Goal: Task Accomplishment & Management: Complete application form

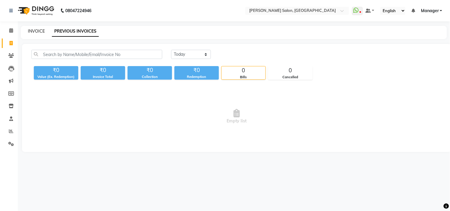
click at [36, 31] on link "INVOICE" at bounding box center [36, 30] width 17 height 5
select select "service"
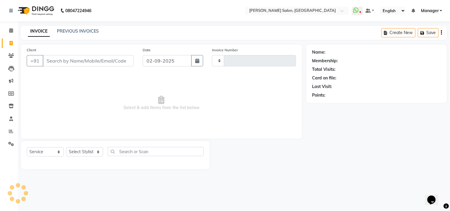
type input "3523"
select select "7229"
click at [84, 31] on link "PREVIOUS INVOICES" at bounding box center [78, 30] width 42 height 5
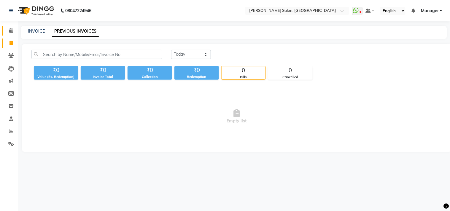
click at [11, 30] on icon at bounding box center [11, 30] width 4 height 4
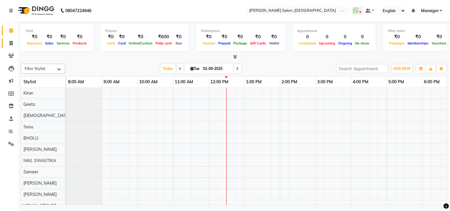
click at [7, 45] on span at bounding box center [11, 43] width 10 height 7
select select "7229"
select select "service"
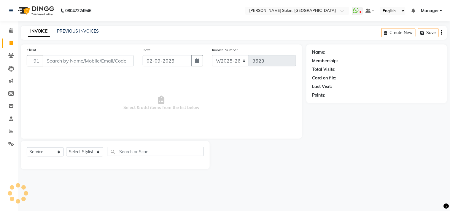
click at [70, 61] on input "Client" at bounding box center [88, 60] width 91 height 11
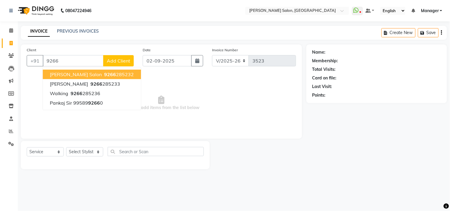
click at [113, 76] on ngb-highlight "9266 285232" at bounding box center [118, 75] width 31 height 6
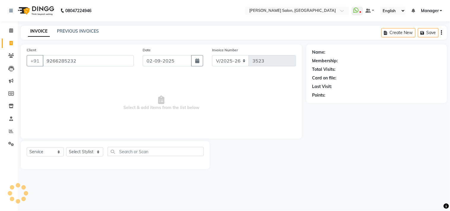
type input "9266285232"
select select "1: Object"
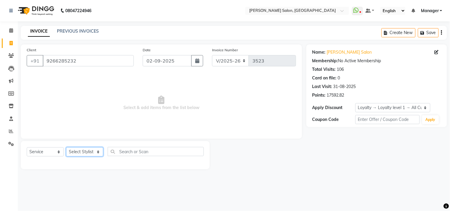
click at [77, 153] on select "Select Stylist [PERSON_NAME] Divya [PERSON_NAME] [PERSON_NAME] [PERSON_NAME] PE…" at bounding box center [84, 152] width 37 height 9
select select "65238"
click at [66, 148] on select "Select Stylist [PERSON_NAME] Divya [PERSON_NAME] [PERSON_NAME] [PERSON_NAME] PE…" at bounding box center [84, 152] width 37 height 9
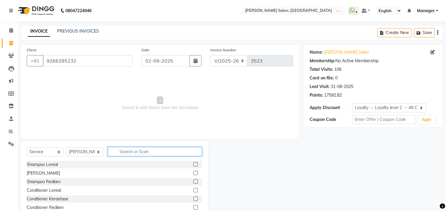
click at [135, 149] on input "text" at bounding box center [155, 151] width 94 height 9
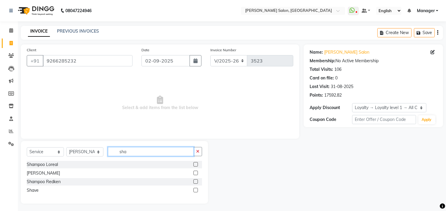
type input "sha"
click at [194, 172] on label at bounding box center [195, 173] width 4 height 4
click at [194, 172] on input "checkbox" at bounding box center [195, 174] width 4 height 4
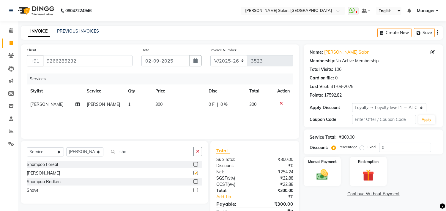
checkbox input "false"
click at [170, 105] on td "300" at bounding box center [178, 104] width 53 height 13
select select "65238"
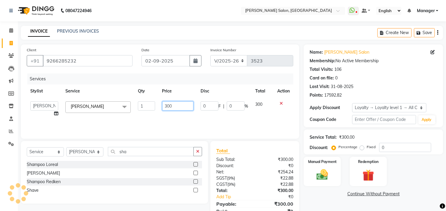
click at [177, 108] on input "300" at bounding box center [177, 106] width 31 height 9
type input "3"
type input "1200"
click at [318, 195] on link "Continue Without Payment" at bounding box center [373, 194] width 137 height 6
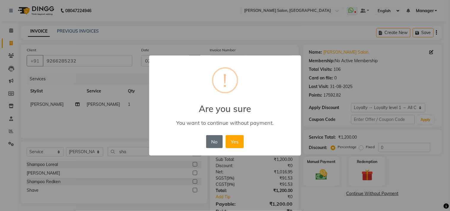
click at [221, 141] on button "No" at bounding box center [214, 141] width 17 height 13
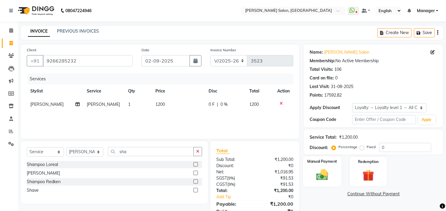
click at [312, 170] on div "Manual Payment" at bounding box center [322, 171] width 39 height 30
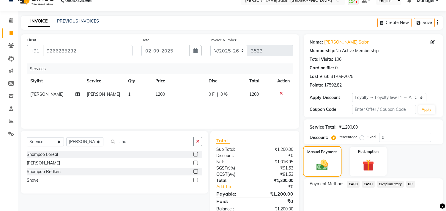
scroll to position [34, 0]
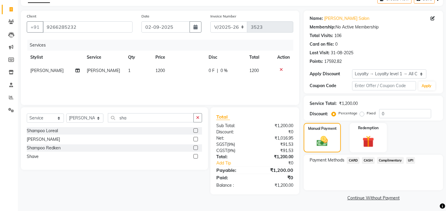
click at [372, 162] on span "CASH" at bounding box center [368, 160] width 13 height 7
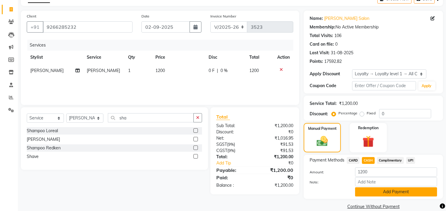
click at [392, 191] on button "Add Payment" at bounding box center [396, 192] width 82 height 9
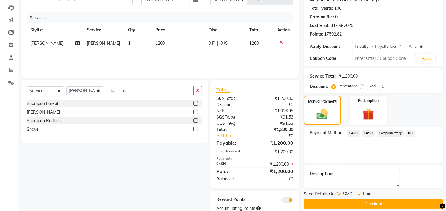
scroll to position [83, 0]
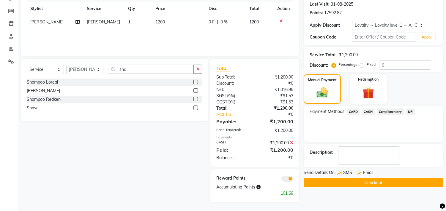
click at [407, 178] on button "Checkout" at bounding box center [372, 182] width 139 height 9
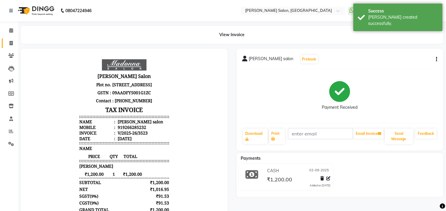
click at [5, 42] on link "Invoice" at bounding box center [9, 44] width 14 height 10
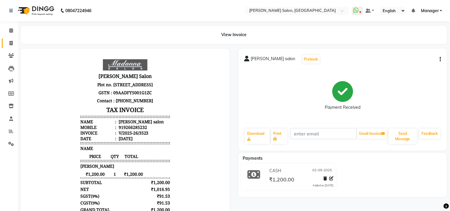
select select "7229"
select select "service"
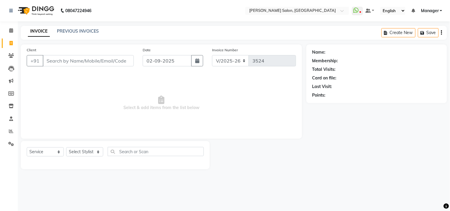
click at [176, 85] on span "Select & add items from the list below" at bounding box center [162, 103] width 270 height 59
click at [82, 32] on link "PREVIOUS INVOICES" at bounding box center [78, 30] width 42 height 5
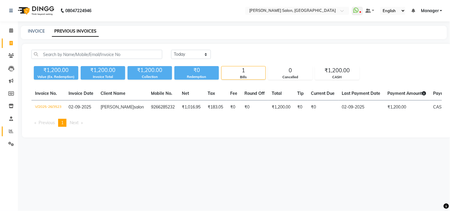
click at [4, 129] on link "Reports" at bounding box center [9, 132] width 14 height 10
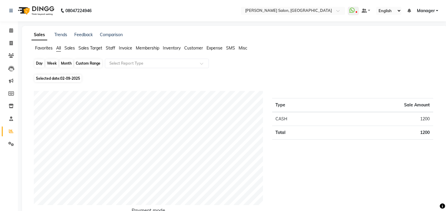
click at [37, 62] on div "Day" at bounding box center [39, 63] width 10 height 8
select select "9"
select select "2025"
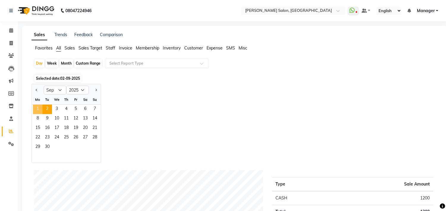
click at [40, 108] on span "1" at bounding box center [37, 109] width 9 height 9
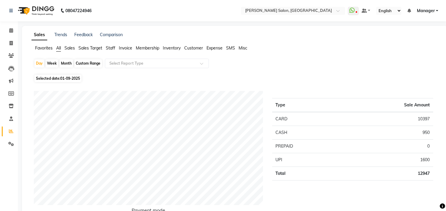
click at [112, 46] on span "Staff" at bounding box center [110, 47] width 9 height 5
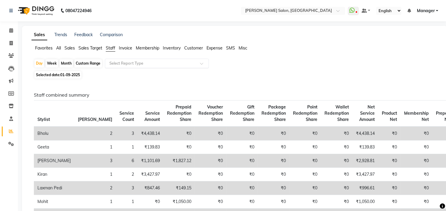
click at [121, 63] on input "text" at bounding box center [150, 64] width 85 height 6
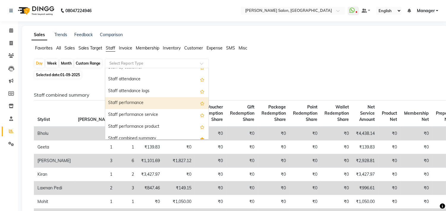
scroll to position [99, 0]
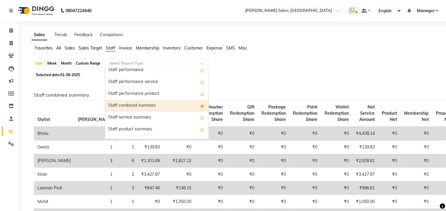
click at [122, 103] on div "Staff combined summary" at bounding box center [156, 106] width 103 height 12
select select "csv"
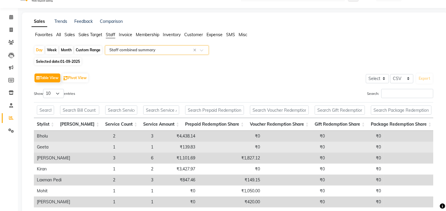
scroll to position [0, 0]
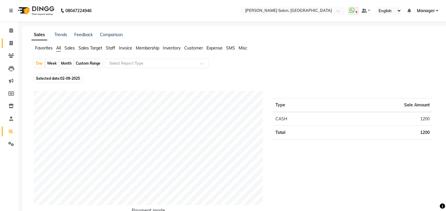
click at [11, 43] on icon at bounding box center [10, 43] width 3 height 4
select select "service"
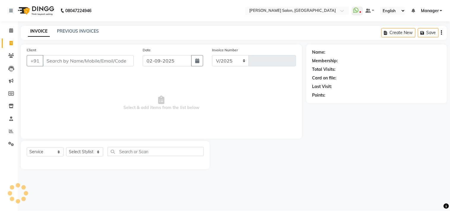
select select "7229"
type input "3524"
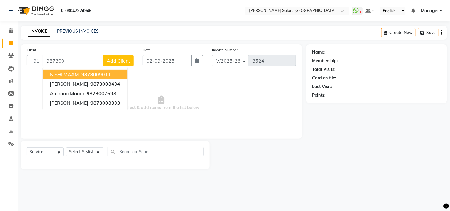
click at [105, 79] on button "NISHI MAAM 987300 9011" at bounding box center [85, 74] width 85 height 9
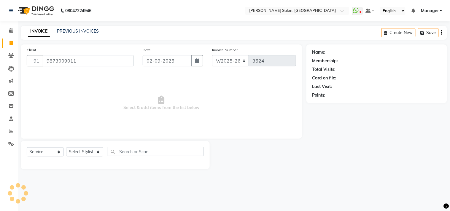
type input "9873009011"
click at [142, 92] on span "Select & add items from the list below" at bounding box center [162, 103] width 270 height 59
click at [88, 153] on select "Select Stylist [PERSON_NAME] Divya [PERSON_NAME] [PERSON_NAME] [PERSON_NAME] PE…" at bounding box center [84, 152] width 37 height 9
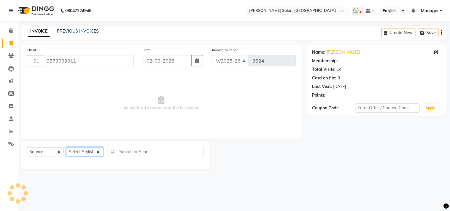
select select "1: Object"
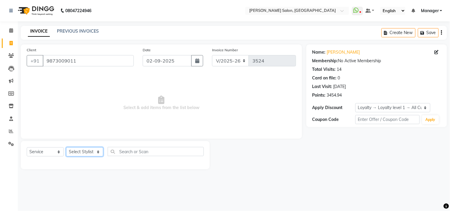
select select "69689"
click at [66, 148] on select "Select Stylist [PERSON_NAME] Divya [PERSON_NAME] [PERSON_NAME] [PERSON_NAME] PE…" at bounding box center [84, 152] width 37 height 9
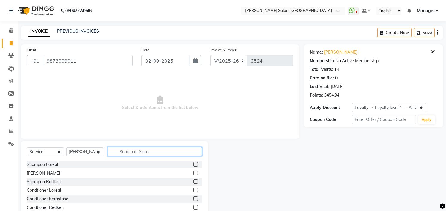
click at [139, 151] on input "text" at bounding box center [155, 151] width 94 height 9
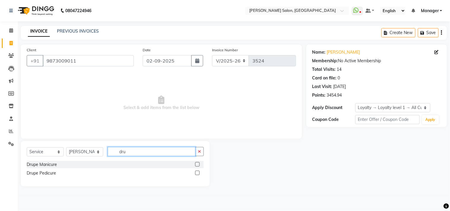
type input "dru"
click at [197, 173] on label at bounding box center [197, 173] width 4 height 4
click at [197, 173] on input "checkbox" at bounding box center [197, 174] width 4 height 4
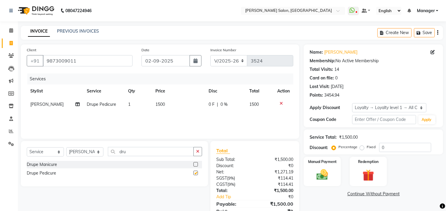
checkbox input "false"
click at [173, 105] on td "1500" at bounding box center [178, 104] width 53 height 13
select select "69689"
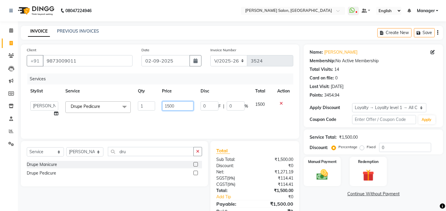
click at [179, 106] on input "1500" at bounding box center [177, 106] width 31 height 9
type input "1770"
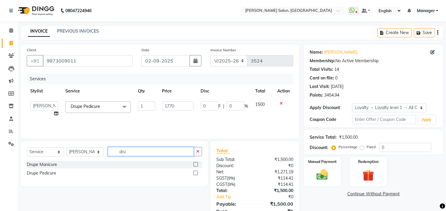
click at [138, 151] on input "dru" at bounding box center [151, 151] width 86 height 9
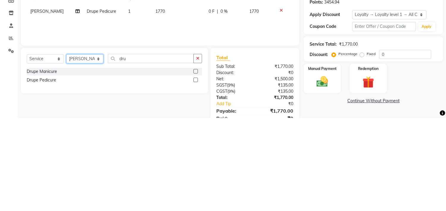
click at [88, 155] on select "Select Stylist [PERSON_NAME] Divya [PERSON_NAME] [PERSON_NAME] [PERSON_NAME] PE…" at bounding box center [84, 152] width 37 height 9
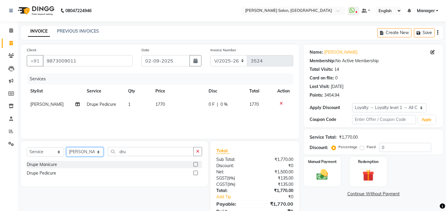
select select "63474"
click at [66, 148] on select "Select Stylist [PERSON_NAME] Divya [PERSON_NAME] [PERSON_NAME] [PERSON_NAME] PE…" at bounding box center [84, 152] width 37 height 9
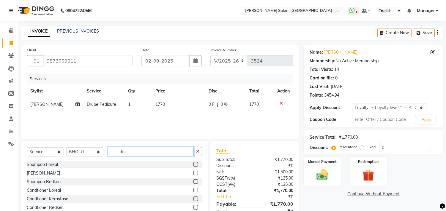
click at [146, 152] on input "dru" at bounding box center [151, 151] width 86 height 9
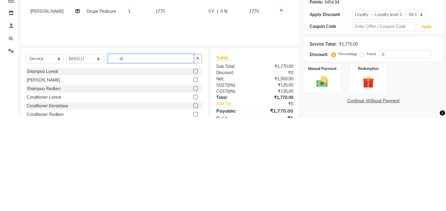
type input "d"
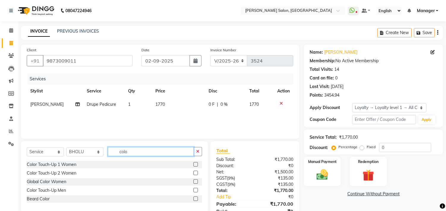
type input "colo"
click at [196, 173] on label at bounding box center [195, 173] width 4 height 4
click at [196, 173] on input "checkbox" at bounding box center [195, 174] width 4 height 4
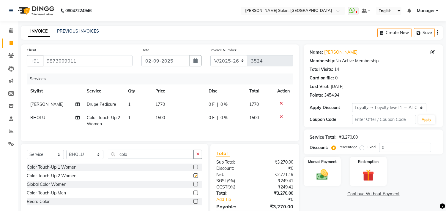
click at [175, 117] on td "1500" at bounding box center [178, 121] width 53 height 20
checkbox input "false"
select select "63474"
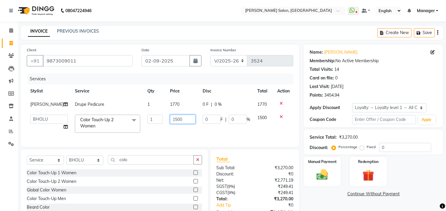
click at [179, 120] on input "1500" at bounding box center [183, 119] width 26 height 9
type input "1770"
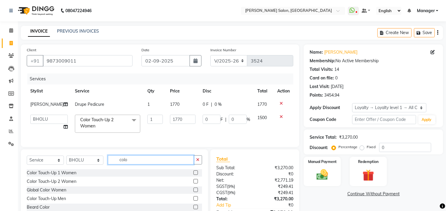
click at [141, 165] on div "Select Service Product Membership Package Voucher Prepaid Gift Card Select Styl…" at bounding box center [114, 163] width 175 height 14
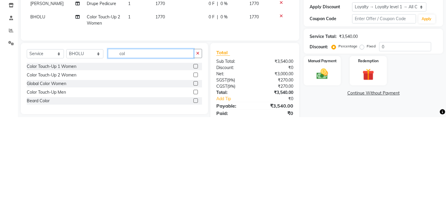
scroll to position [7, 0]
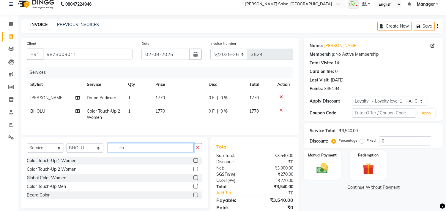
type input "c"
type input "pl"
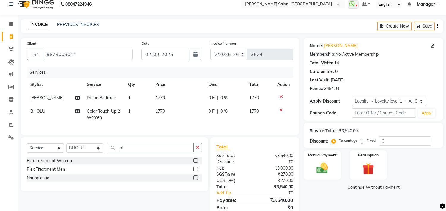
click at [194, 163] on label at bounding box center [195, 161] width 4 height 4
click at [194, 163] on input "checkbox" at bounding box center [195, 161] width 4 height 4
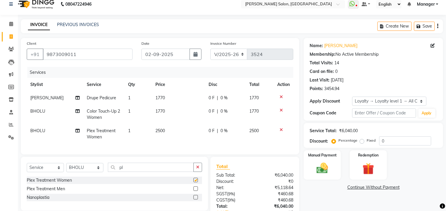
click at [177, 132] on td "2500" at bounding box center [178, 134] width 53 height 20
checkbox input "false"
select select "63474"
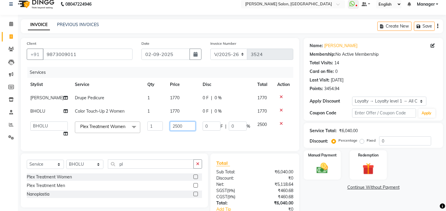
click at [180, 127] on input "2500" at bounding box center [183, 126] width 26 height 9
type input "2360"
click at [325, 199] on div "Name: [PERSON_NAME] Membership: No Active Membership Total Visits: 14 Card on f…" at bounding box center [375, 139] width 144 height 203
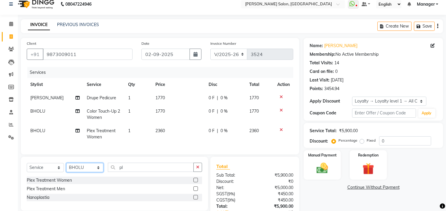
click at [91, 172] on select "Select Stylist [PERSON_NAME] Divya [PERSON_NAME] [PERSON_NAME] [PERSON_NAME] PE…" at bounding box center [84, 167] width 37 height 9
select select "61922"
click at [66, 168] on select "Select Stylist [PERSON_NAME] Divya [PERSON_NAME] [PERSON_NAME] [PERSON_NAME] PE…" at bounding box center [84, 167] width 37 height 9
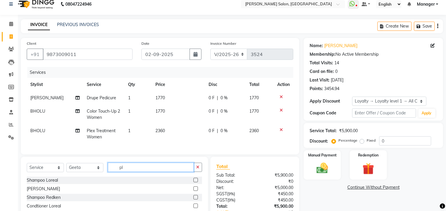
click at [135, 172] on input "pl" at bounding box center [151, 167] width 86 height 9
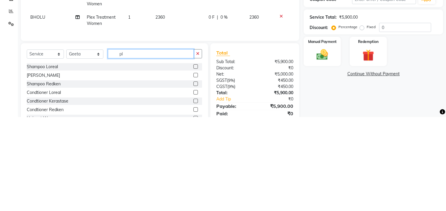
type input "p"
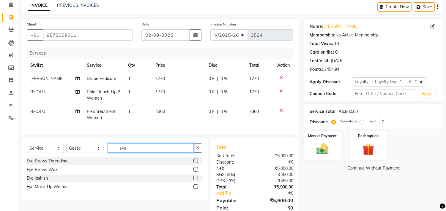
type input "eye"
click at [196, 163] on label at bounding box center [195, 161] width 4 height 4
click at [196, 163] on input "checkbox" at bounding box center [195, 161] width 4 height 4
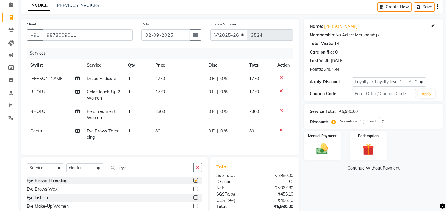
click at [179, 134] on td "80" at bounding box center [178, 135] width 53 height 20
checkbox input "false"
select select "61922"
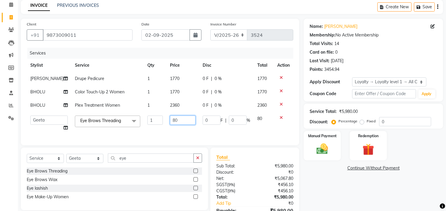
click at [182, 124] on input "80" at bounding box center [183, 120] width 26 height 9
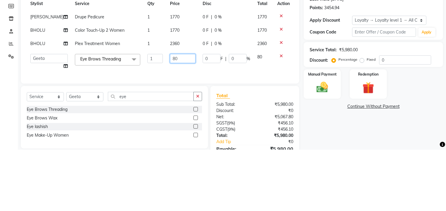
type input "8"
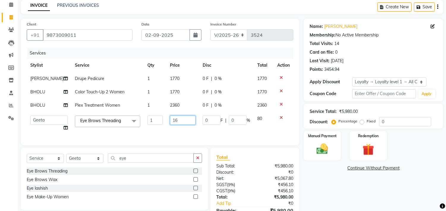
type input "165"
click at [346, 203] on div "Name: [PERSON_NAME] Membership: No Active Membership Total Visits: 14 Card on f…" at bounding box center [375, 127] width 144 height 216
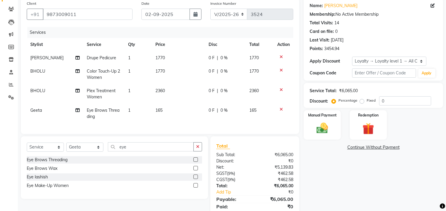
scroll to position [73, 0]
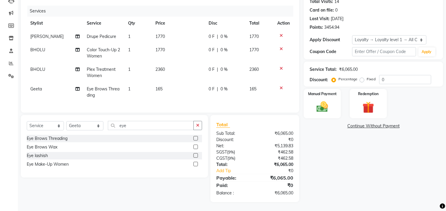
click at [344, 180] on div "Name: [PERSON_NAME] Membership: No Active Membership Total Visits: 14 Card on f…" at bounding box center [375, 90] width 144 height 226
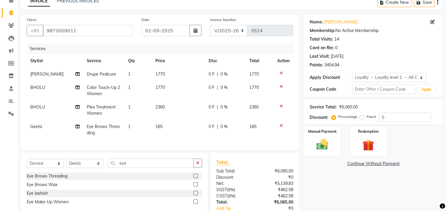
scroll to position [0, 0]
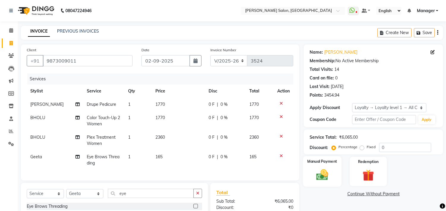
click at [324, 170] on img at bounding box center [322, 175] width 20 height 14
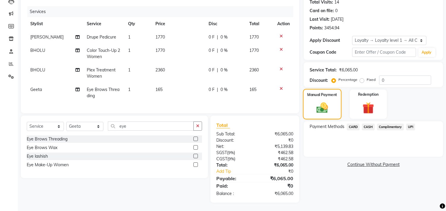
scroll to position [70, 0]
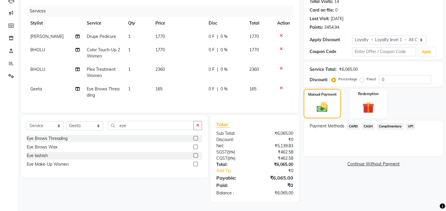
click at [413, 123] on span "UPI" at bounding box center [410, 126] width 9 height 7
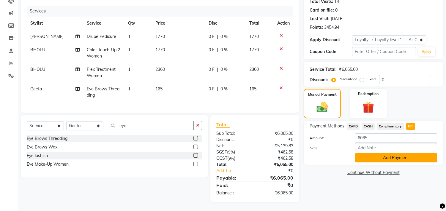
click at [408, 157] on button "Add Payment" at bounding box center [396, 157] width 82 height 9
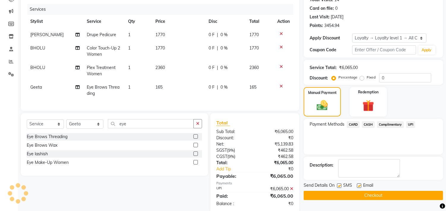
click at [405, 193] on button "Checkout" at bounding box center [372, 195] width 139 height 9
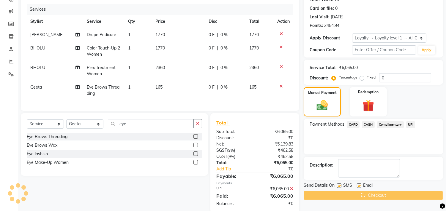
scroll to position [103, 0]
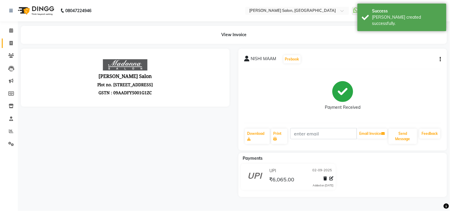
click at [10, 43] on icon at bounding box center [10, 43] width 3 height 4
select select "service"
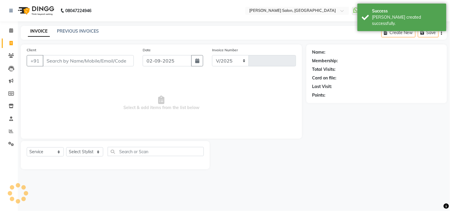
select select "7229"
type input "3525"
